Goal: Contribute content: Add original content to the website for others to see

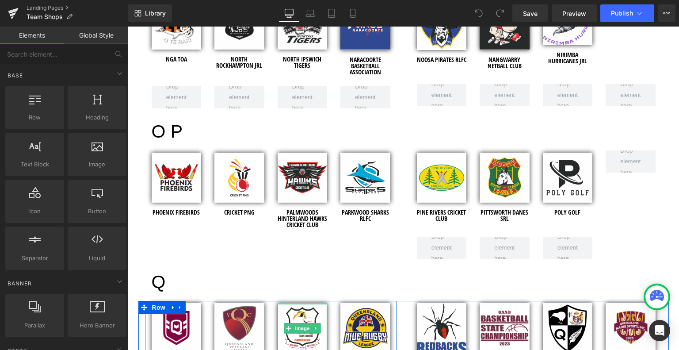
scroll to position [2521, 0]
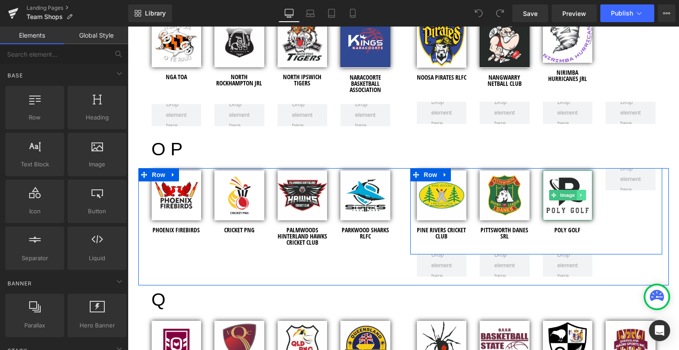
click at [579, 192] on icon at bounding box center [581, 194] width 5 height 5
click at [575, 193] on icon at bounding box center [577, 195] width 5 height 5
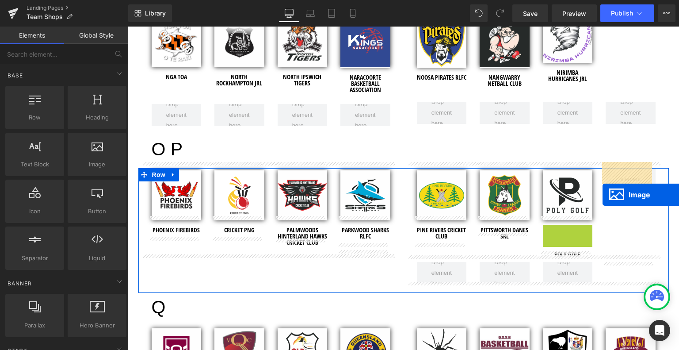
drag, startPoint x: 550, startPoint y: 242, endPoint x: 603, endPoint y: 195, distance: 70.8
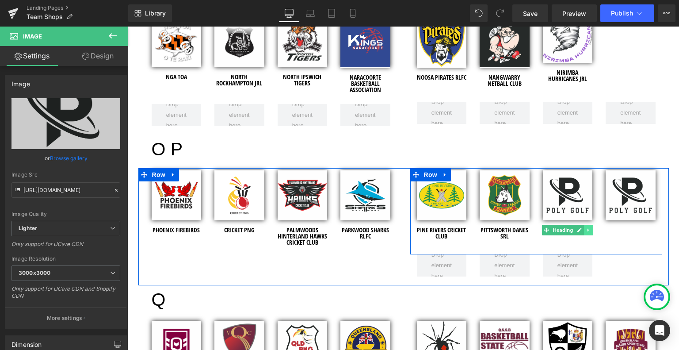
click at [588, 228] on icon at bounding box center [588, 229] width 1 height 3
click at [582, 227] on icon at bounding box center [584, 229] width 5 height 5
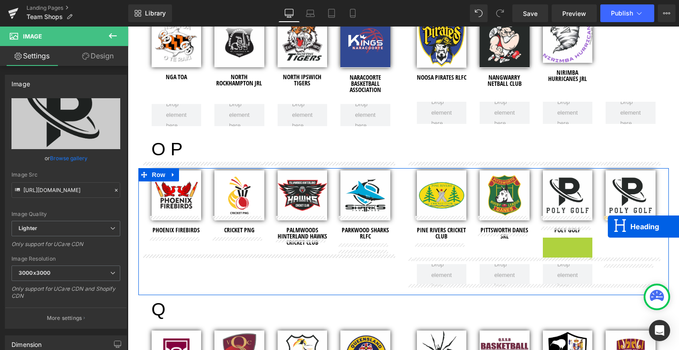
drag, startPoint x: 544, startPoint y: 235, endPoint x: 608, endPoint y: 226, distance: 65.1
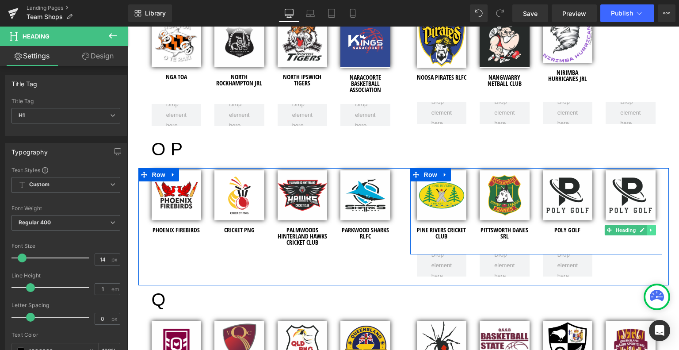
click at [651, 228] on icon at bounding box center [651, 229] width 1 height 3
click at [627, 228] on icon at bounding box center [629, 230] width 4 height 4
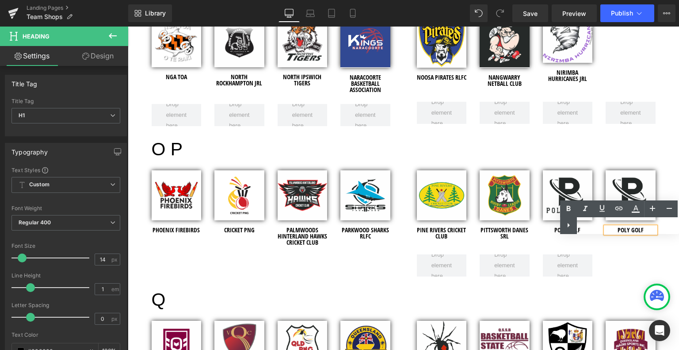
click at [639, 223] on div "Text Color Highlight Color #333333" at bounding box center [619, 217] width 119 height 34
click at [641, 223] on div "Text Color Highlight Color #333333" at bounding box center [619, 217] width 119 height 34
click at [629, 221] on div "Text Color Highlight Color #333333" at bounding box center [619, 217] width 119 height 34
click at [628, 235] on div "Image PINE RIVERS CRICKET CLUB Heading Image PITTSWORTH DANES SRL Heading Image…" at bounding box center [536, 211] width 252 height 86
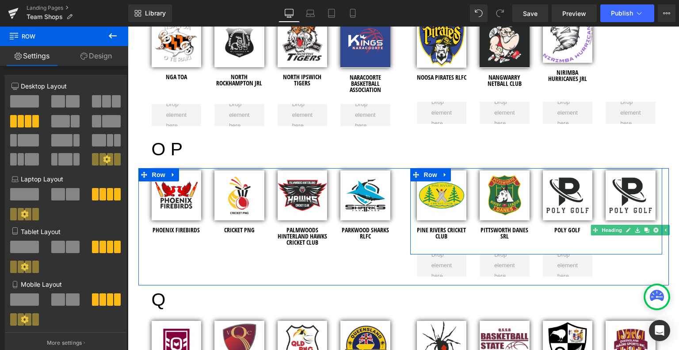
click at [628, 225] on link at bounding box center [629, 230] width 9 height 11
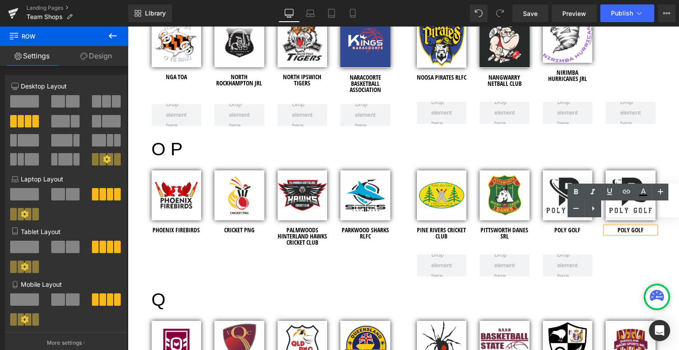
click at [639, 227] on h1 "POLY GOLF" at bounding box center [631, 230] width 50 height 6
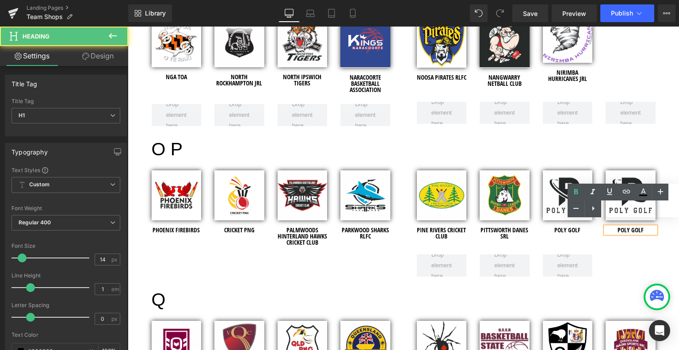
click at [641, 227] on h1 "POLY GOLF" at bounding box center [631, 230] width 50 height 6
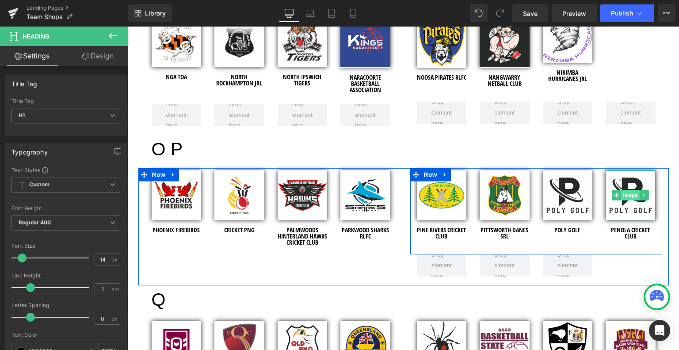
click at [626, 190] on span "Image" at bounding box center [630, 195] width 19 height 11
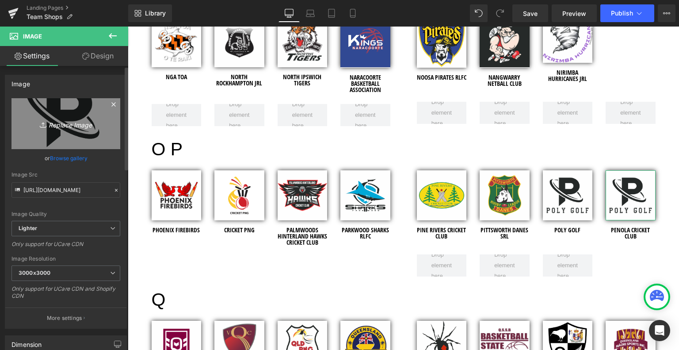
click at [70, 122] on icon "Replace Image" at bounding box center [66, 123] width 71 height 11
type input "C:\fakepath\penola cricket - logo - 2026.jpg"
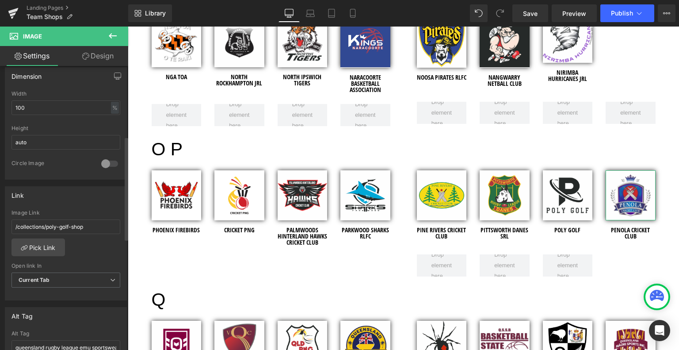
scroll to position [310, 0]
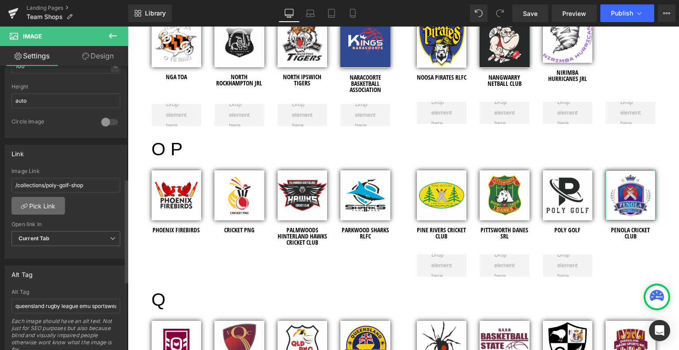
click at [44, 205] on link "Pick Link" at bounding box center [39, 206] width 54 height 18
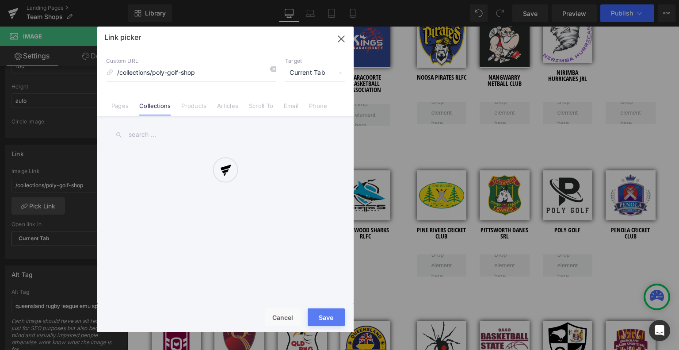
click at [149, 134] on div at bounding box center [225, 179] width 257 height 305
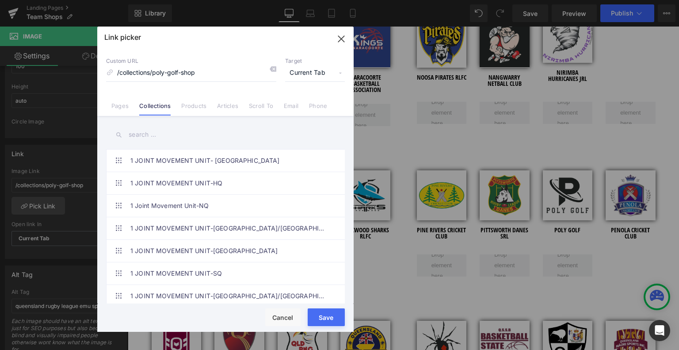
click at [149, 134] on input "text" at bounding box center [225, 135] width 239 height 20
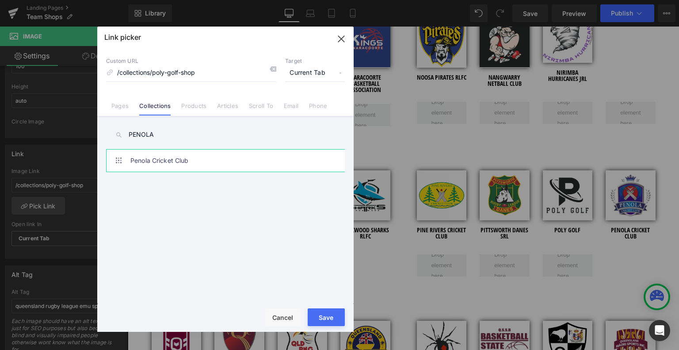
type input "PENOLA"
click at [170, 163] on link "Penola Cricket Club" at bounding box center [227, 161] width 195 height 22
click at [335, 318] on div "Rendering Content" at bounding box center [340, 315] width 54 height 10
click at [321, 316] on div "Rendering Content" at bounding box center [340, 315] width 54 height 10
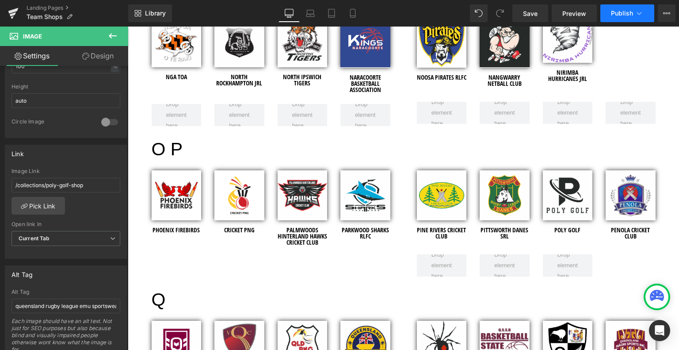
click at [623, 13] on span "Publish" at bounding box center [622, 13] width 22 height 7
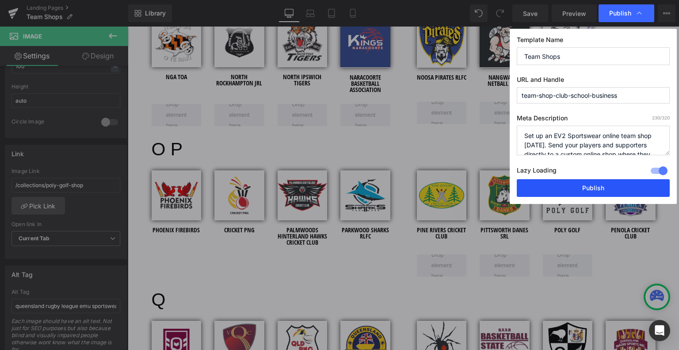
click at [592, 181] on button "Publish" at bounding box center [593, 188] width 153 height 18
